Goal: Transaction & Acquisition: Purchase product/service

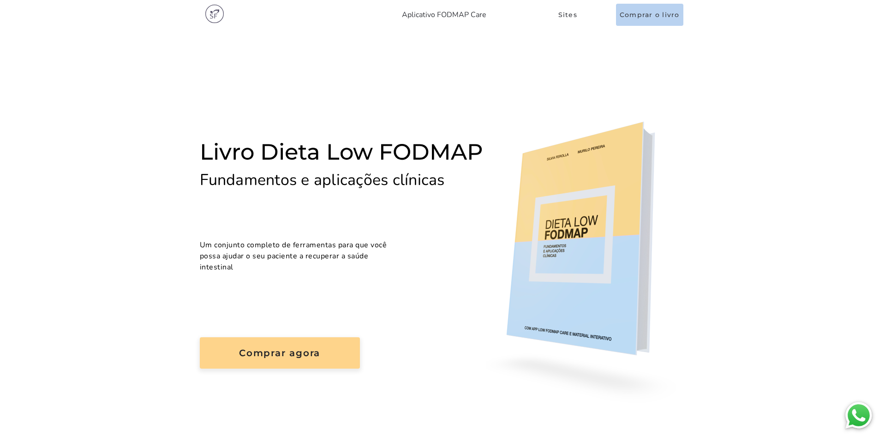
click at [313, 164] on div "Livro Dieta Low FODMAP Fundamentos e aplicações clínicas Um conjunto completo d…" at bounding box center [343, 261] width 286 height 243
click at [0, 0] on slot "Comprar agora" at bounding box center [0, 0] width 0 height 0
click at [0, 0] on slot "Comprar o livro" at bounding box center [0, 0] width 0 height 0
click at [284, 337] on button "Comprar agora" at bounding box center [280, 352] width 160 height 31
click at [0, 0] on slot "Comprar agora" at bounding box center [0, 0] width 0 height 0
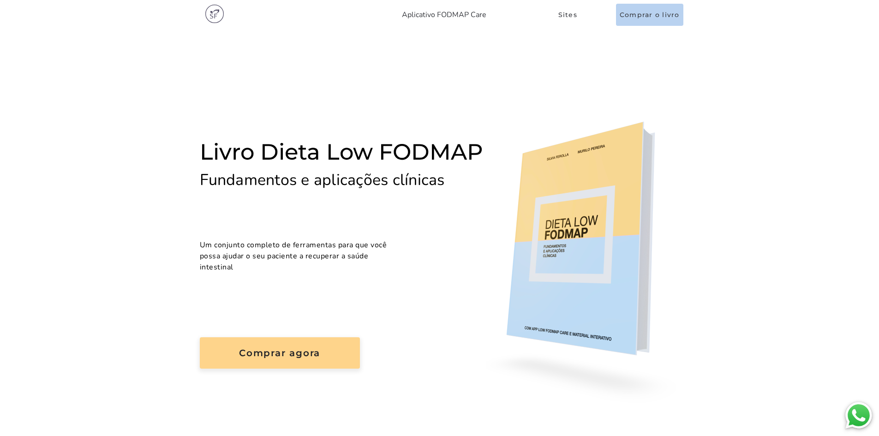
click at [604, 222] on img at bounding box center [583, 261] width 194 height 287
click at [326, 337] on button "Comprar agora" at bounding box center [280, 352] width 160 height 31
click at [364, 140] on h3 "Livro Dieta Low FODMAP" at bounding box center [343, 151] width 286 height 23
click at [358, 171] on h4 "Fundamentos e aplicações clínicas" at bounding box center [343, 180] width 286 height 18
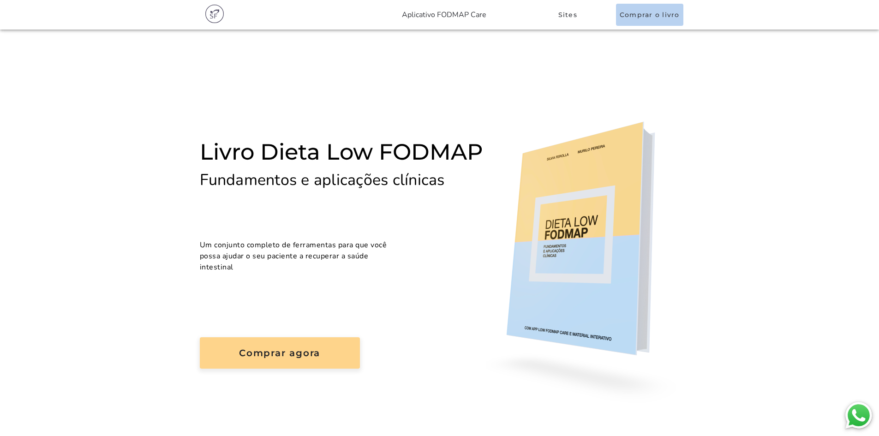
scroll to position [46, 0]
